Goal: Find contact information: Find contact information

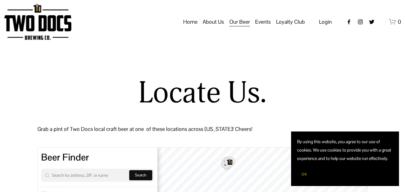
select select "**"
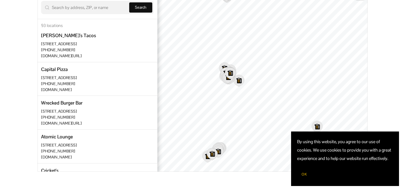
click at [19, 129] on div "Locate Us. Grab a pint of Two Docs local craft beer at one of these locations a…" at bounding box center [202, 40] width 405 height 263
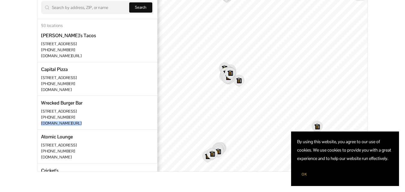
click at [19, 129] on div "Locate Us. Grab a pint of Two Docs local craft beer at one of these locations a…" at bounding box center [202, 40] width 405 height 263
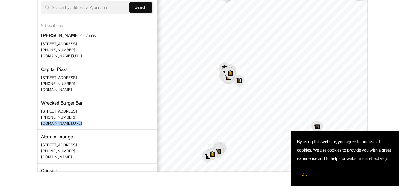
click at [19, 129] on div "Locate Us. Grab a pint of Two Docs local craft beer at one of these locations a…" at bounding box center [202, 40] width 405 height 263
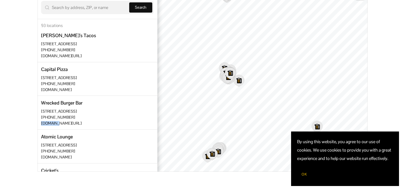
click at [19, 129] on div "Locate Us. Grab a pint of Two Docs local craft beer at one of these locations a…" at bounding box center [202, 40] width 405 height 263
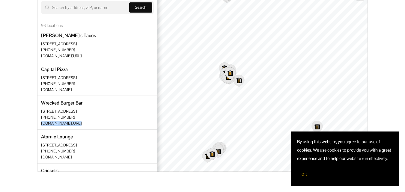
click at [19, 129] on div "Locate Us. Grab a pint of Two Docs local craft beer at one of these locations a…" at bounding box center [202, 40] width 405 height 263
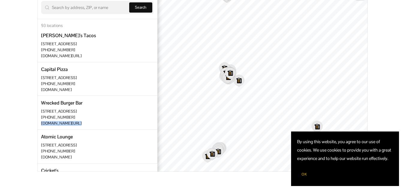
click at [19, 129] on div "Locate Us. Grab a pint of Two Docs local craft beer at one of these locations a…" at bounding box center [202, 40] width 405 height 263
click at [306, 176] on span "OK" at bounding box center [303, 174] width 5 height 5
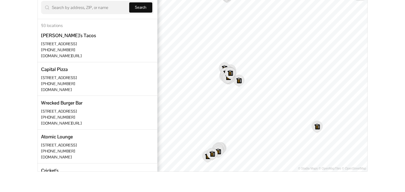
click at [0, 52] on div "Locate Us. Grab a pint of Two Docs local craft beer at one of these locations a…" at bounding box center [202, 40] width 405 height 263
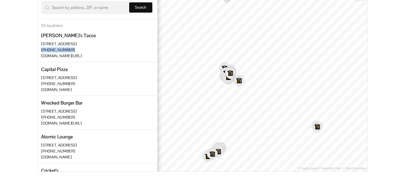
click at [0, 52] on div "Locate Us. Grab a pint of Two Docs local craft beer at one of these locations a…" at bounding box center [202, 40] width 405 height 263
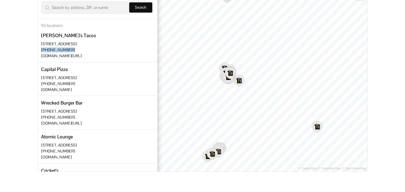
click at [0, 52] on div "Locate Us. Grab a pint of Two Docs local craft beer at one of these locations a…" at bounding box center [202, 40] width 405 height 263
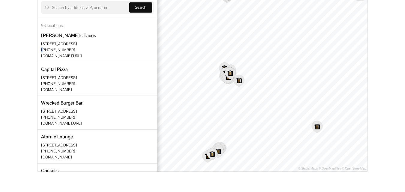
click at [0, 52] on div "Locate Us. Grab a pint of Two Docs local craft beer at one of these locations a…" at bounding box center [202, 40] width 405 height 263
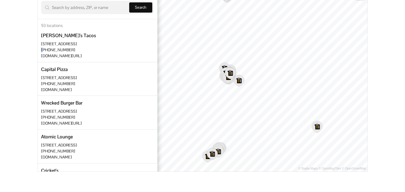
click at [0, 52] on div "Locate Us. Grab a pint of Two Docs local craft beer at one of these locations a…" at bounding box center [202, 40] width 405 height 263
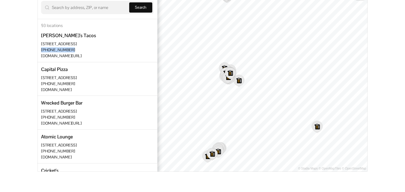
click at [0, 52] on div "Locate Us. Grab a pint of Two Docs local craft beer at one of these locations a…" at bounding box center [202, 40] width 405 height 263
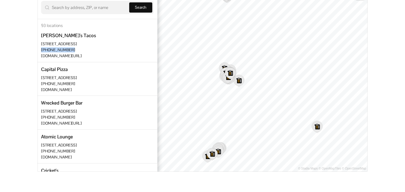
click at [0, 52] on div "Locate Us. Grab a pint of Two Docs local craft beer at one of these locations a…" at bounding box center [202, 40] width 405 height 263
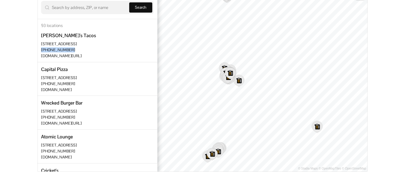
click at [0, 52] on div "Locate Us. Grab a pint of Two Docs local craft beer at one of these locations a…" at bounding box center [202, 40] width 405 height 263
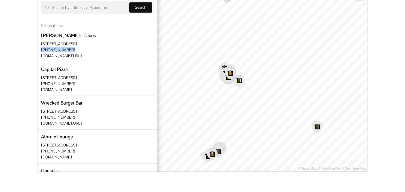
click at [0, 52] on div "Locate Us. Grab a pint of Two Docs local craft beer at one of these locations a…" at bounding box center [202, 40] width 405 height 263
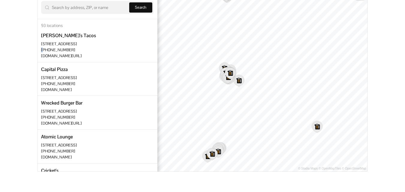
click at [0, 52] on div "Locate Us. Grab a pint of Two Docs local craft beer at one of these locations a…" at bounding box center [202, 40] width 405 height 263
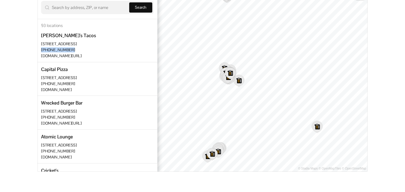
click at [0, 52] on div "Locate Us. Grab a pint of Two Docs local craft beer at one of these locations a…" at bounding box center [202, 40] width 405 height 263
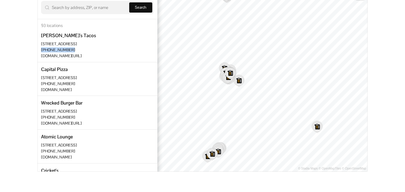
click at [0, 52] on div "Locate Us. Grab a pint of Two Docs local craft beer at one of these locations a…" at bounding box center [202, 40] width 405 height 263
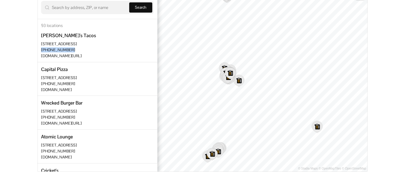
click at [0, 52] on div "Locate Us. Grab a pint of Two Docs local craft beer at one of these locations a…" at bounding box center [202, 40] width 405 height 263
